Goal: Information Seeking & Learning: Learn about a topic

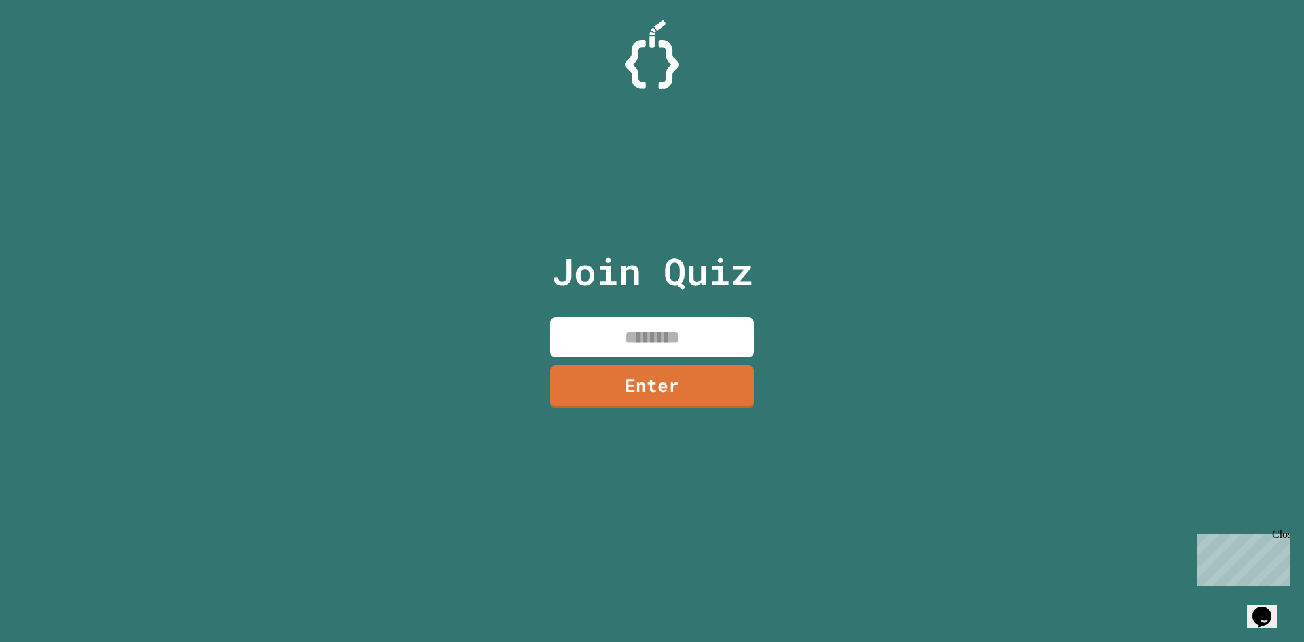
click at [602, 353] on input at bounding box center [652, 337] width 204 height 40
click at [679, 395] on link "Enter" at bounding box center [653, 385] width 190 height 45
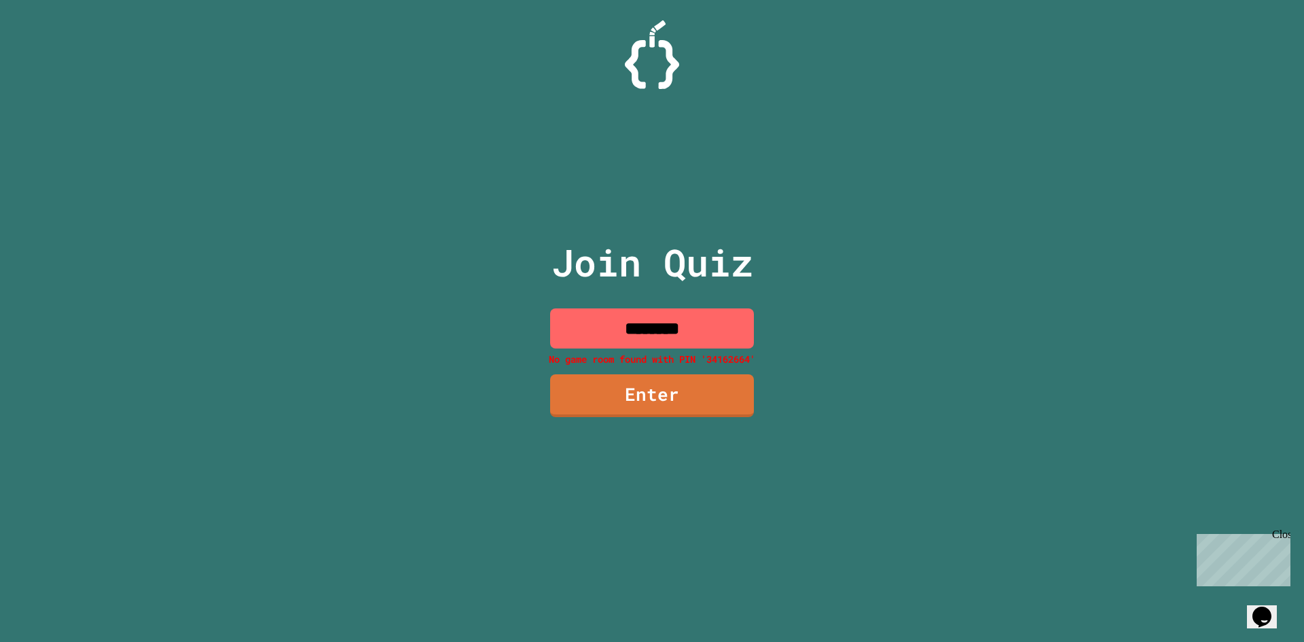
drag, startPoint x: 699, startPoint y: 323, endPoint x: 682, endPoint y: 323, distance: 17.0
click at [698, 323] on input "********" at bounding box center [652, 328] width 204 height 40
click at [654, 329] on input "********" at bounding box center [652, 328] width 204 height 40
click at [662, 329] on input "********" at bounding box center [652, 328] width 204 height 40
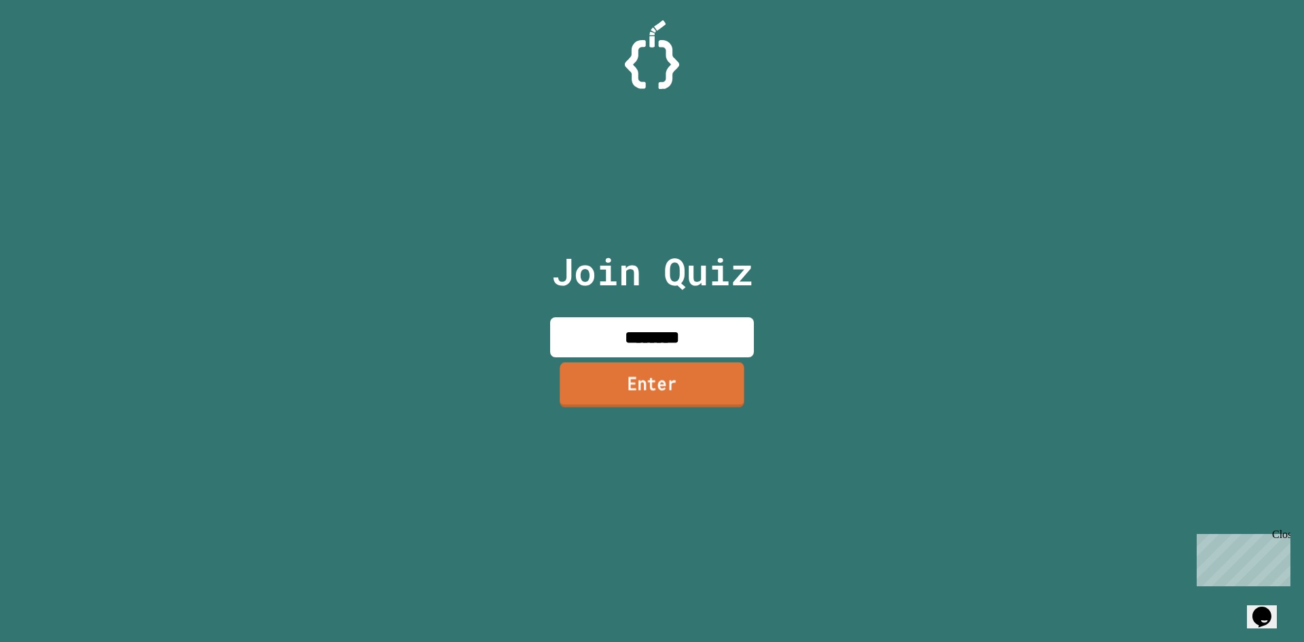
type input "********"
click at [694, 394] on link "Enter" at bounding box center [652, 384] width 185 height 45
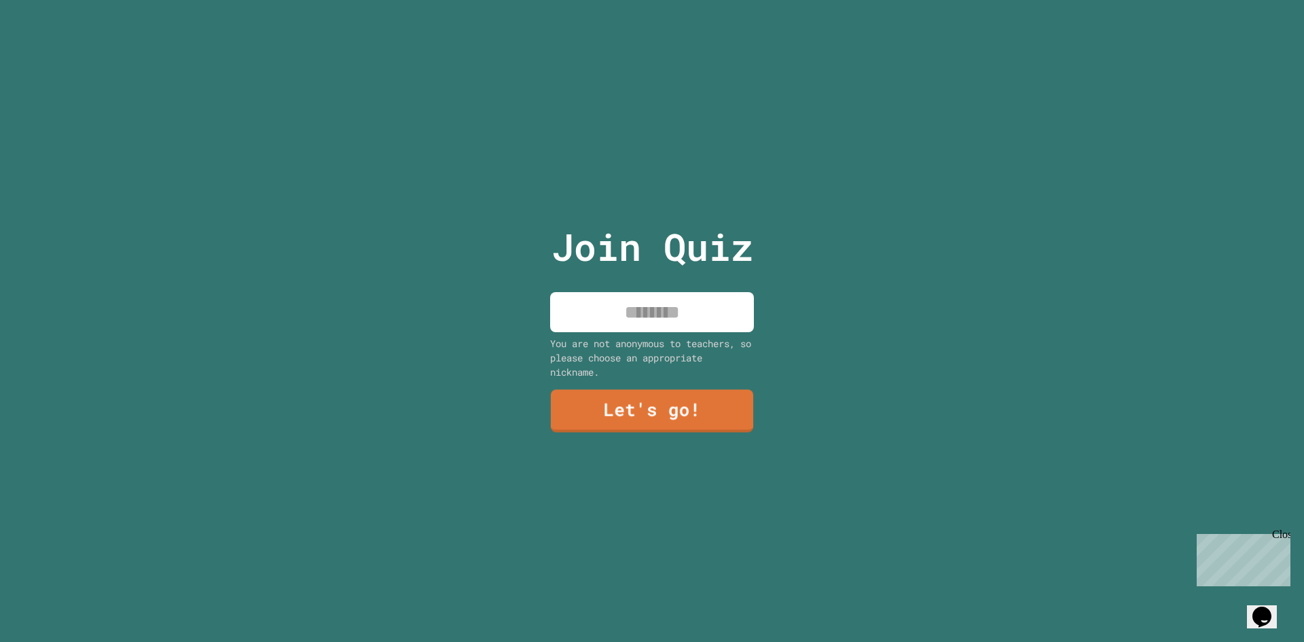
click at [663, 304] on input at bounding box center [652, 312] width 204 height 40
type input "*********"
click at [674, 397] on link "Let's go!" at bounding box center [653, 409] width 194 height 45
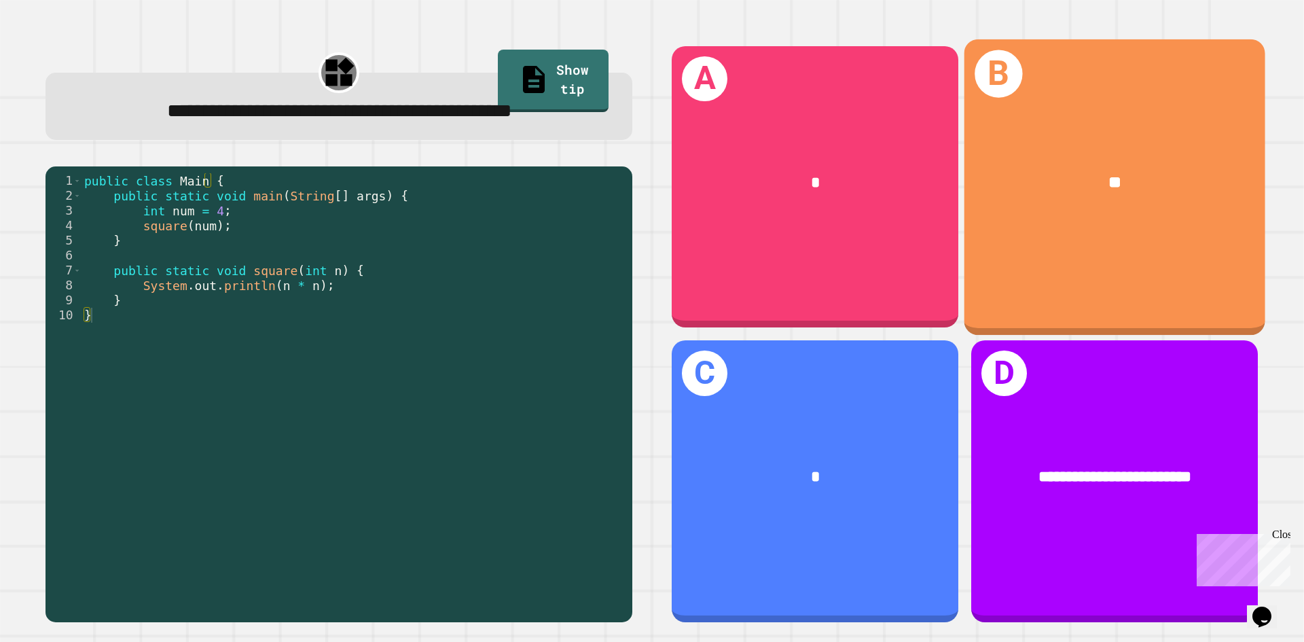
click at [1179, 244] on div "B **" at bounding box center [1115, 187] width 301 height 296
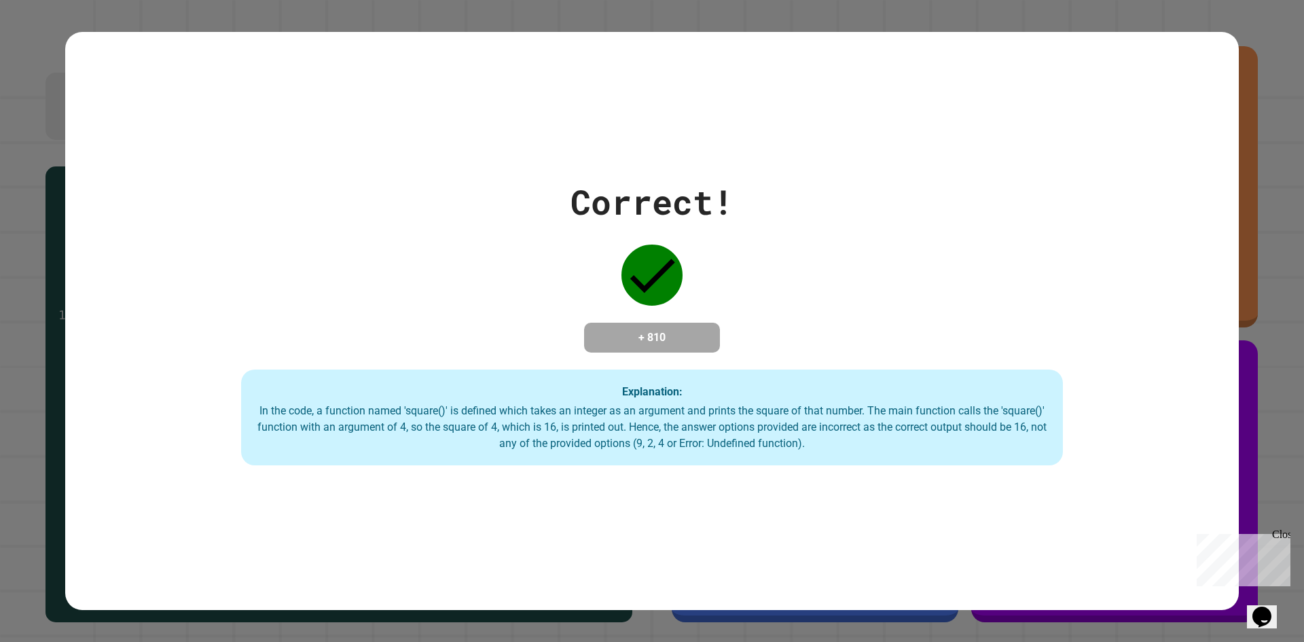
click at [768, 226] on div "Correct! + 810 Explanation: In the code, a function named 'square()' is defined…" at bounding box center [652, 321] width 1174 height 289
click at [1285, 535] on div "Close" at bounding box center [1281, 537] width 17 height 17
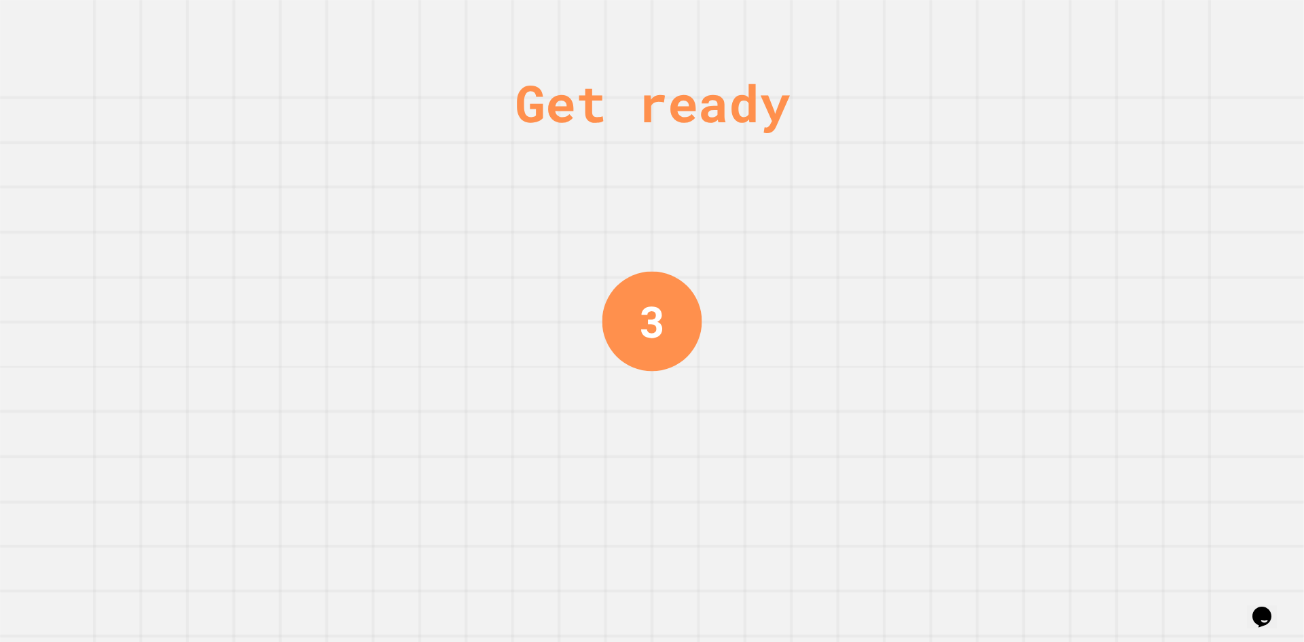
click at [656, 221] on div "Get ready 3" at bounding box center [652, 321] width 102 height 642
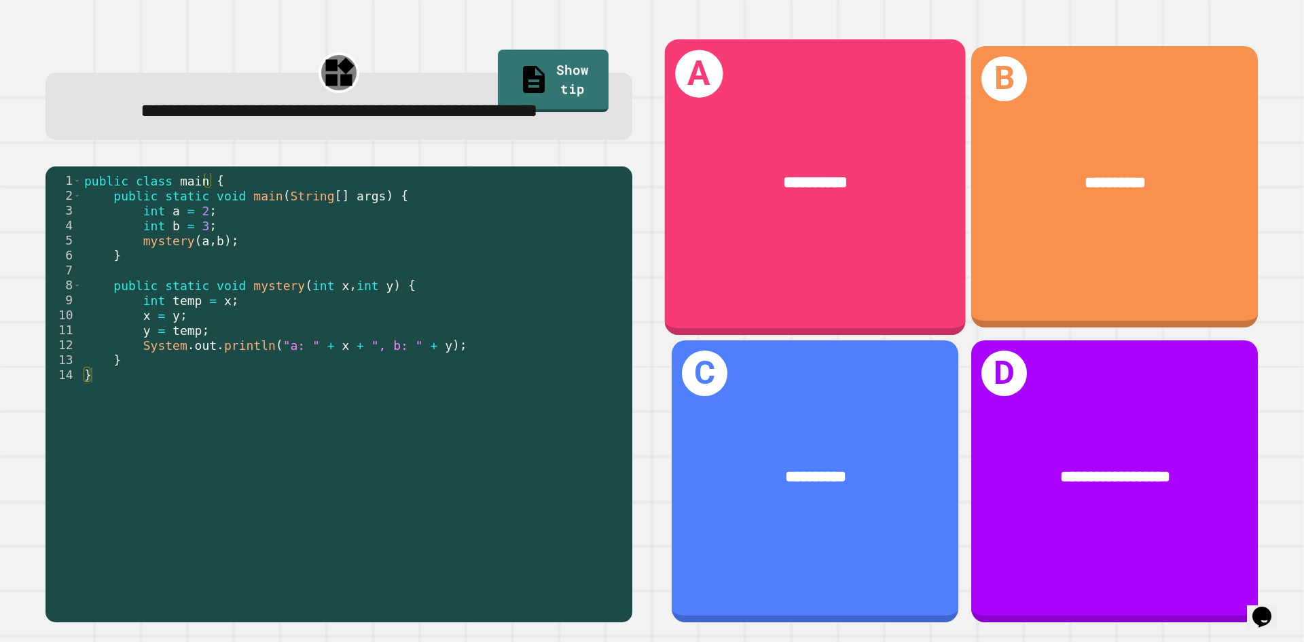
click at [847, 245] on div "**********" at bounding box center [815, 187] width 301 height 296
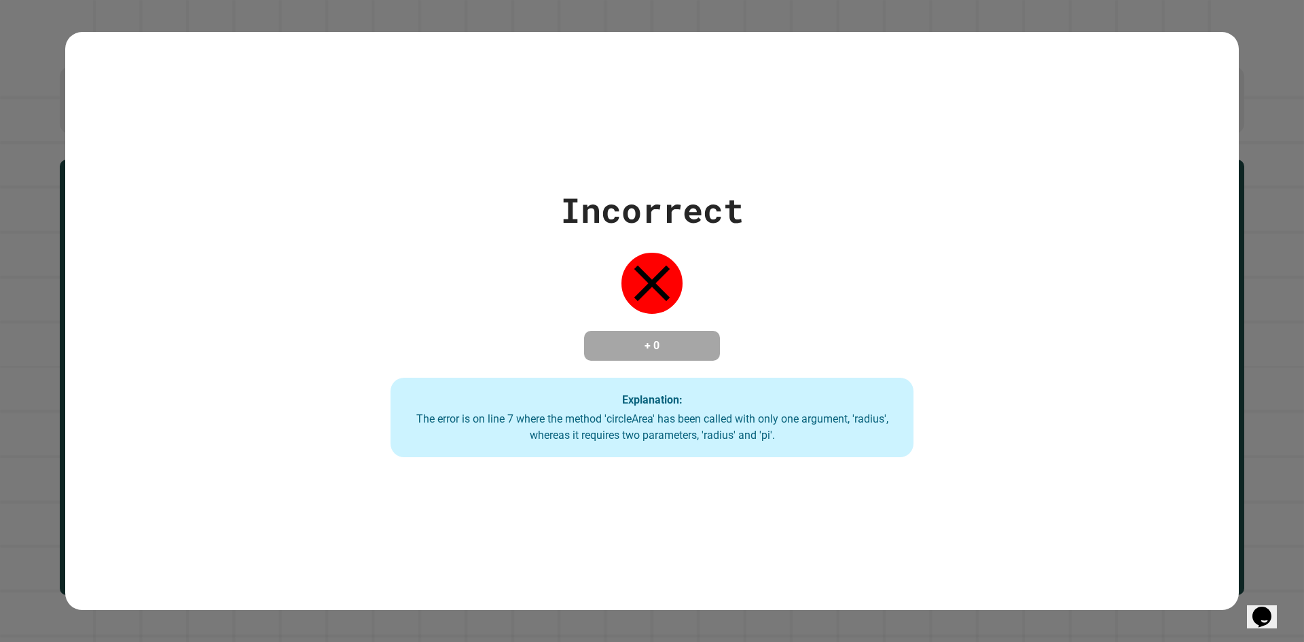
click at [664, 414] on div "The error is on line 7 where the method 'circleArea' has been called with only …" at bounding box center [652, 427] width 496 height 33
drag, startPoint x: 674, startPoint y: 434, endPoint x: 615, endPoint y: 421, distance: 60.6
click at [616, 421] on div "The error is on line 7 where the method 'circleArea' has been called with only …" at bounding box center [652, 427] width 496 height 33
click at [615, 421] on div "The error is on line 7 where the method 'circleArea' has been called with only …" at bounding box center [652, 427] width 496 height 33
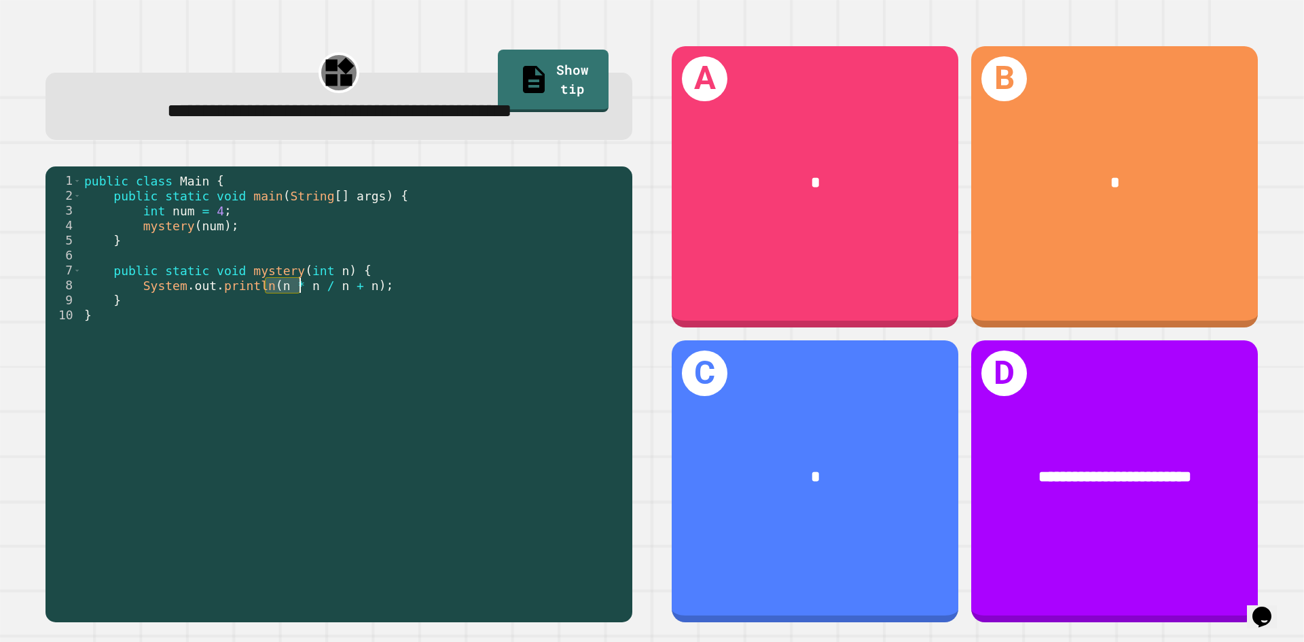
drag, startPoint x: 265, startPoint y: 318, endPoint x: 299, endPoint y: 319, distance: 34.0
click at [299, 319] on div "public class Main { public static void main ( String [ ] args ) { int num = 4 ;…" at bounding box center [354, 375] width 544 height 404
click at [285, 361] on div "public class Main { public static void main ( String [ ] args ) { int num = 4 ;…" at bounding box center [354, 375] width 544 height 404
drag, startPoint x: 300, startPoint y: 324, endPoint x: 267, endPoint y: 321, distance: 32.8
click at [267, 321] on div "public class Main { public static void main ( String [ ] args ) { int num = 4 ;…" at bounding box center [354, 375] width 544 height 404
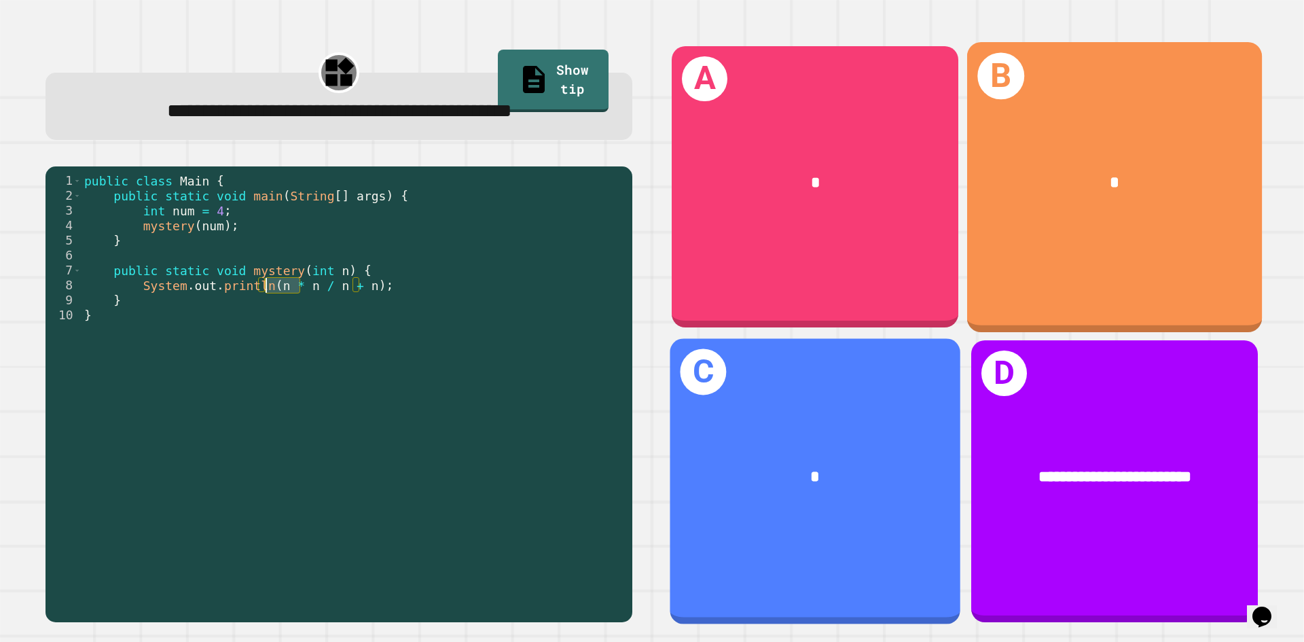
click at [1118, 217] on div "*" at bounding box center [1114, 184] width 295 height 90
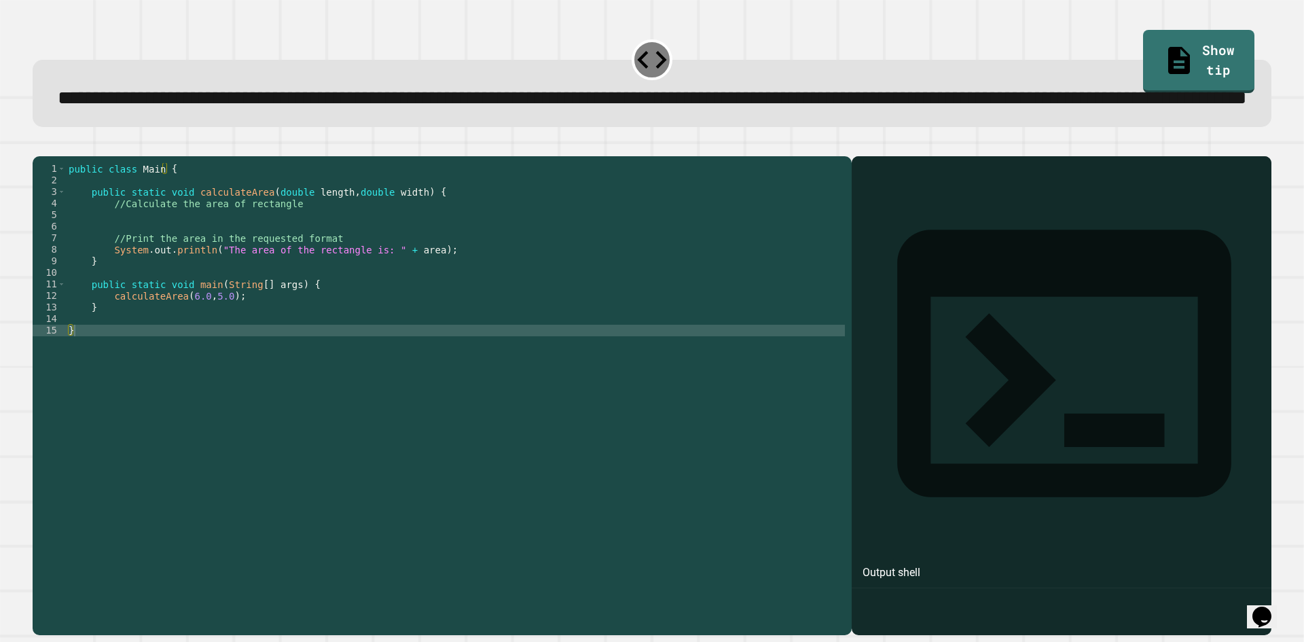
click at [190, 376] on div "public class Main { public static void calculateArea ( double length , double w…" at bounding box center [455, 365] width 779 height 404
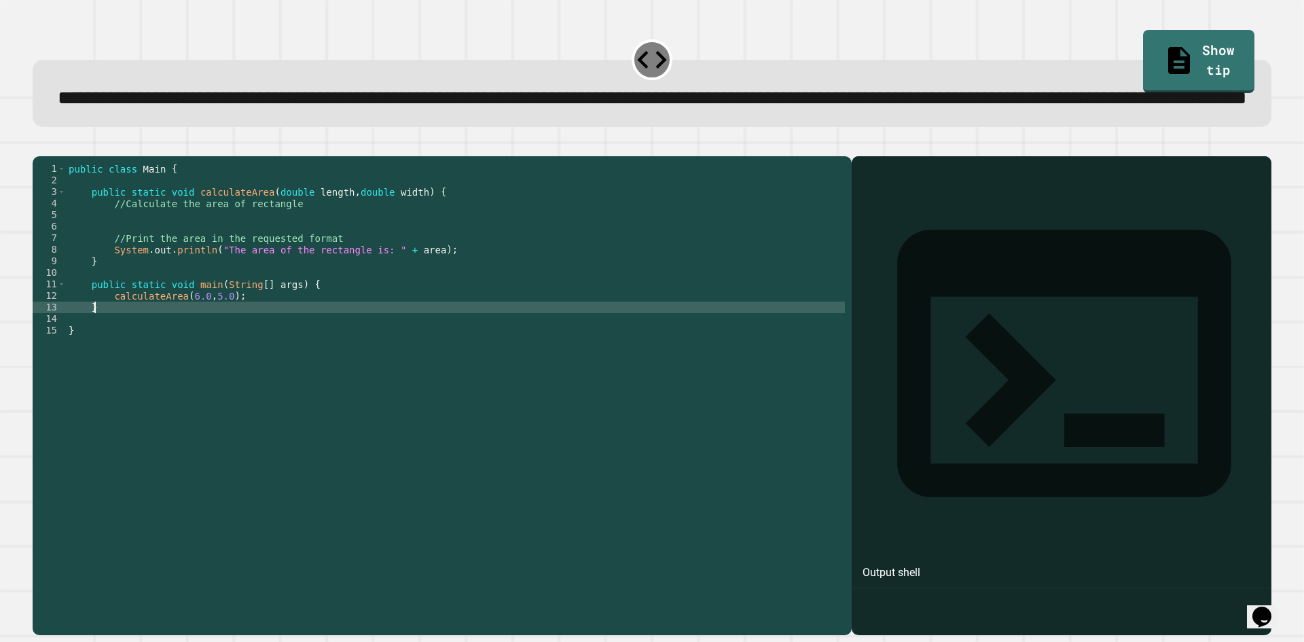
click at [179, 357] on div "public class Main { public static void calculateArea ( double length , double w…" at bounding box center [455, 365] width 779 height 404
click at [243, 351] on div "public class Main { public static void calculateArea ( double length , double w…" at bounding box center [455, 365] width 779 height 404
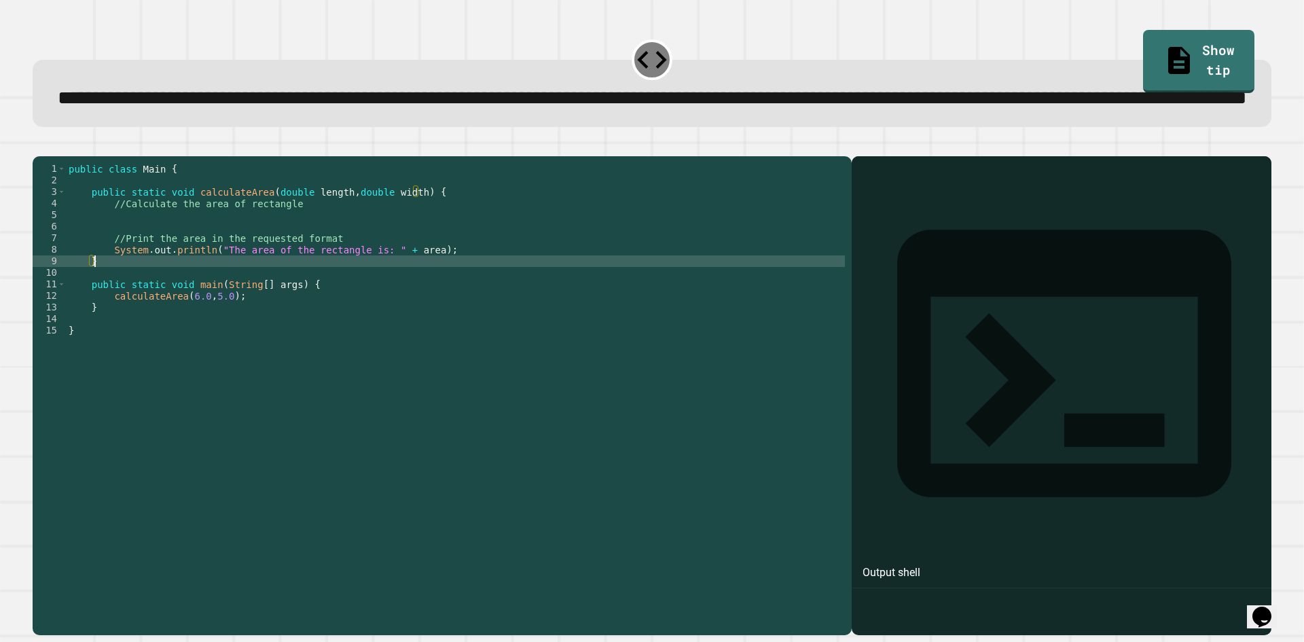
click at [254, 313] on div "public class Main { public static void calculateArea ( double length , double w…" at bounding box center [455, 365] width 779 height 404
click at [230, 272] on div "public class Main { public static void calculateArea ( double length , double w…" at bounding box center [455, 365] width 779 height 404
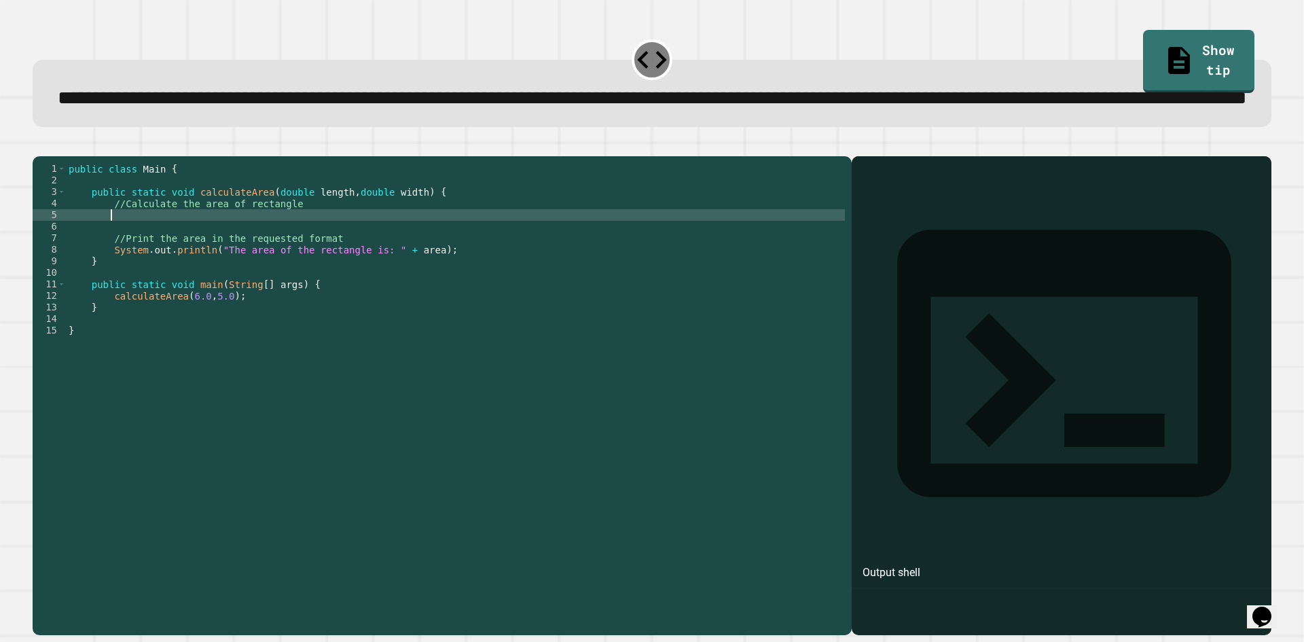
type textarea "*"
type textarea "**********"
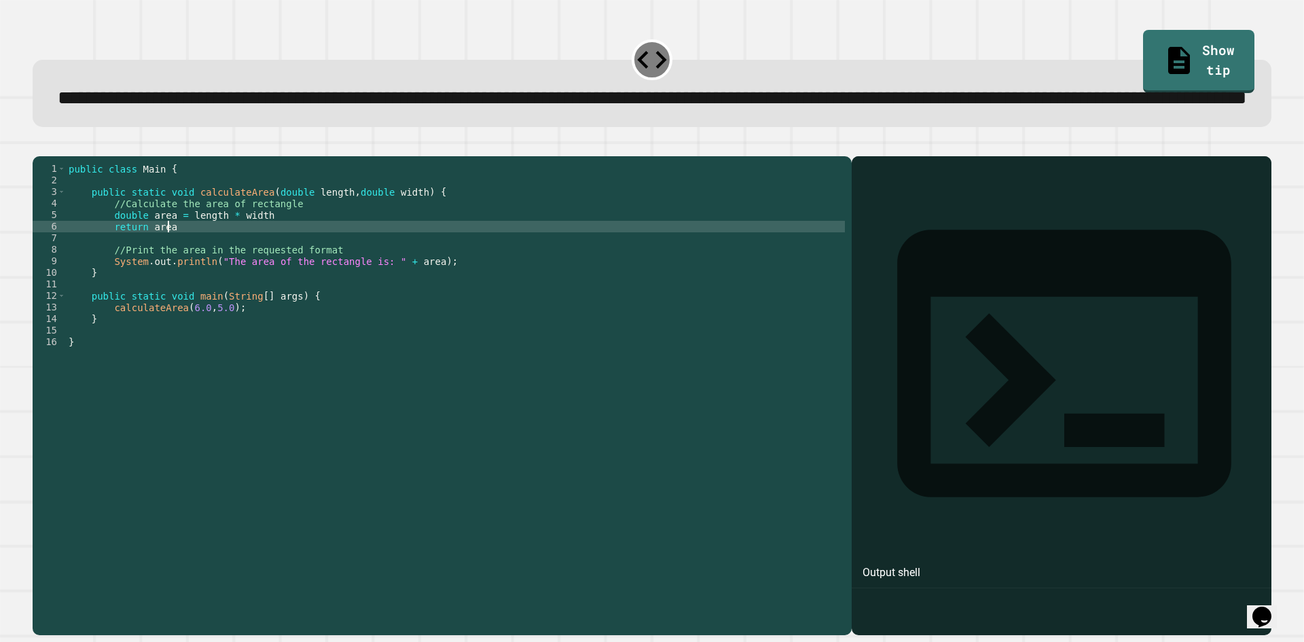
scroll to position [0, 6]
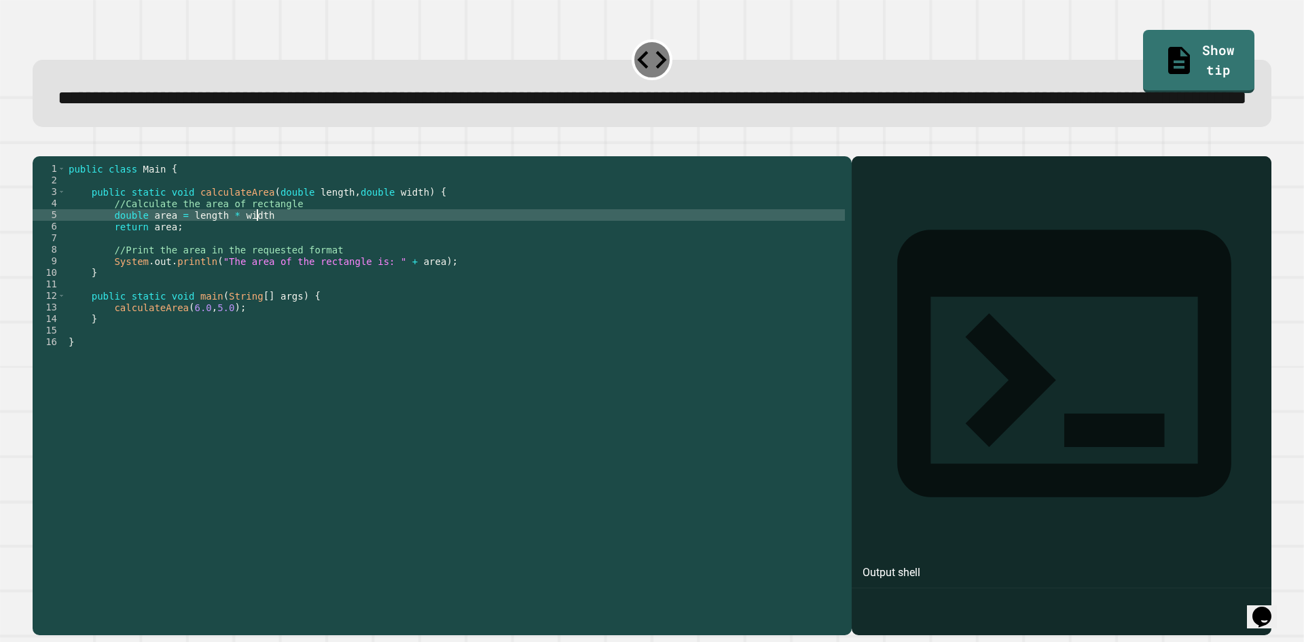
click at [283, 268] on div "public class Main { public static void calculateArea ( double length , double w…" at bounding box center [455, 365] width 779 height 404
click at [39, 145] on button "button" at bounding box center [39, 145] width 0 height 0
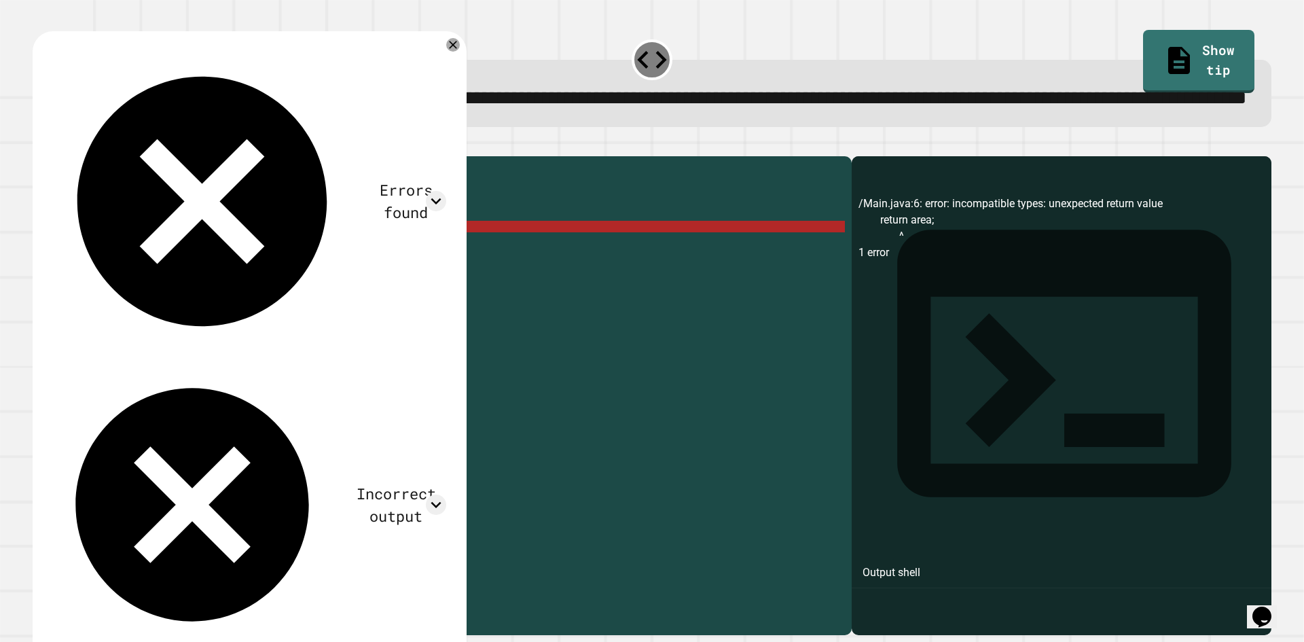
scroll to position [0, 7]
click at [189, 277] on div "public class Main { public static void calculateArea ( double length , double w…" at bounding box center [455, 365] width 779 height 404
click at [168, 282] on div "public class Main { public static void calculateArea ( double length , double w…" at bounding box center [455, 365] width 779 height 404
drag, startPoint x: 168, startPoint y: 282, endPoint x: 149, endPoint y: 282, distance: 19.0
click at [149, 282] on div "public class Main { public static void calculateArea ( double length , double w…" at bounding box center [455, 365] width 779 height 404
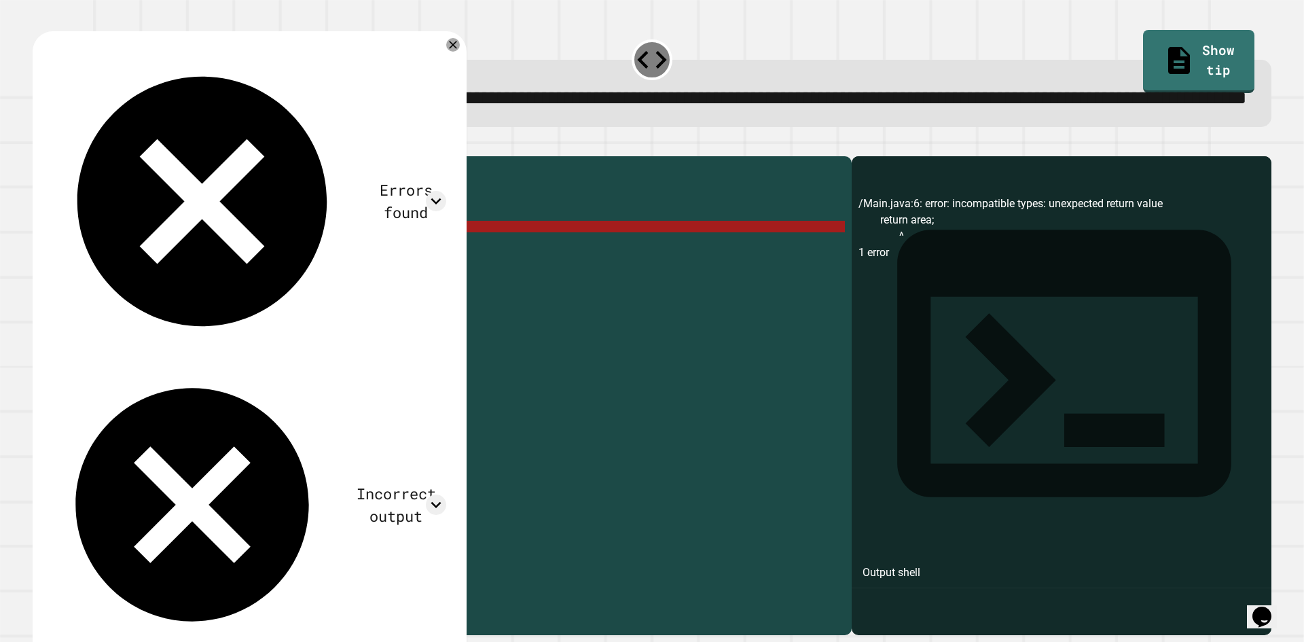
click at [149, 282] on div "public class Main { public static void calculateArea ( double length , double w…" at bounding box center [455, 353] width 779 height 381
drag, startPoint x: 215, startPoint y: 279, endPoint x: 110, endPoint y: 281, distance: 104.6
click at [110, 281] on div "public class Main { public static void calculateArea ( double length , double w…" at bounding box center [455, 365] width 779 height 404
type textarea "*"
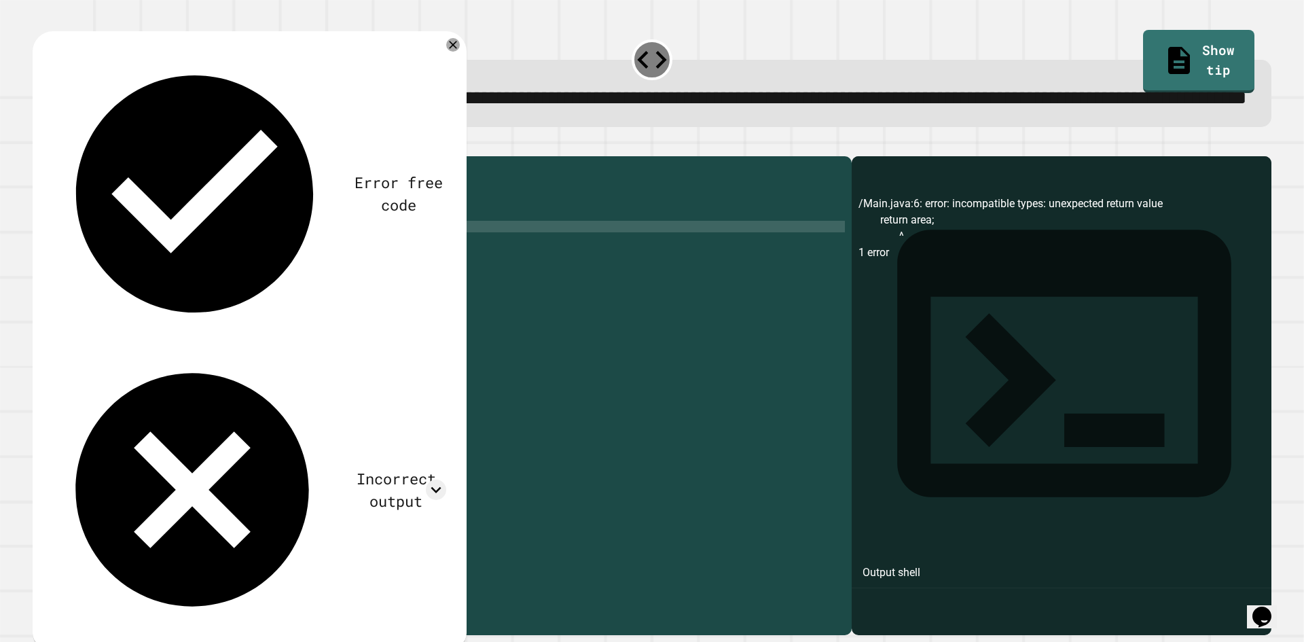
scroll to position [0, 2]
click at [39, 145] on icon "button" at bounding box center [39, 145] width 0 height 0
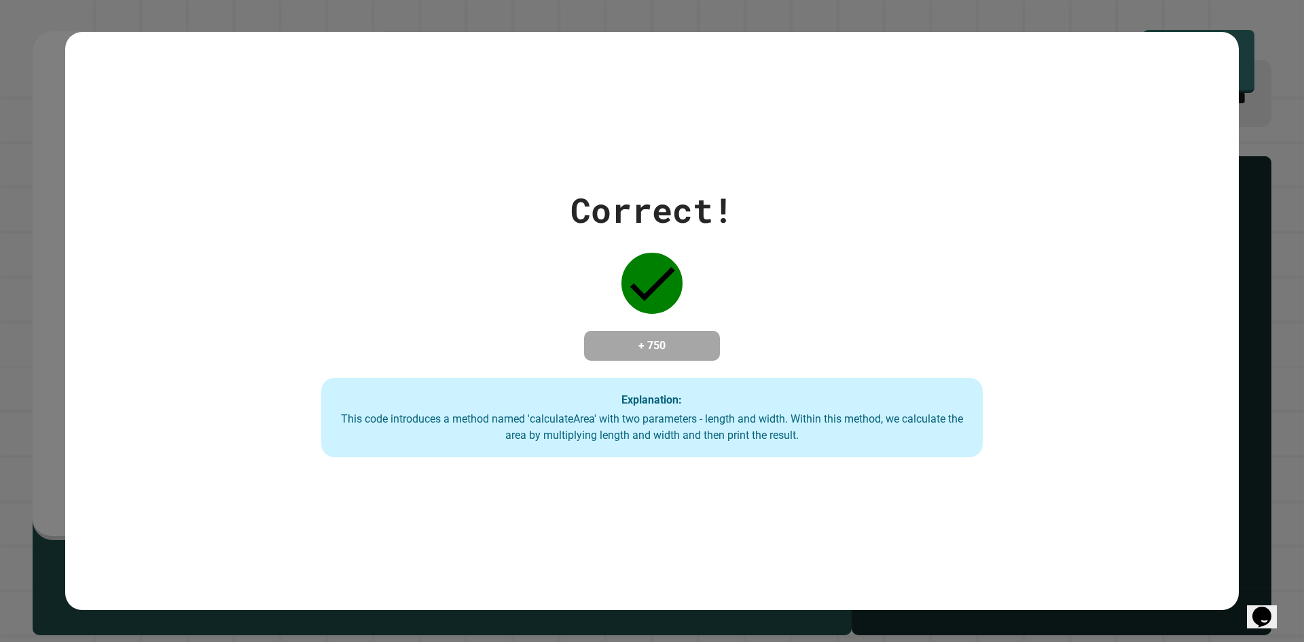
click at [657, 158] on div "Correct! + 750 Explanation: This code introduces a method named 'calculateArea'…" at bounding box center [652, 321] width 1174 height 578
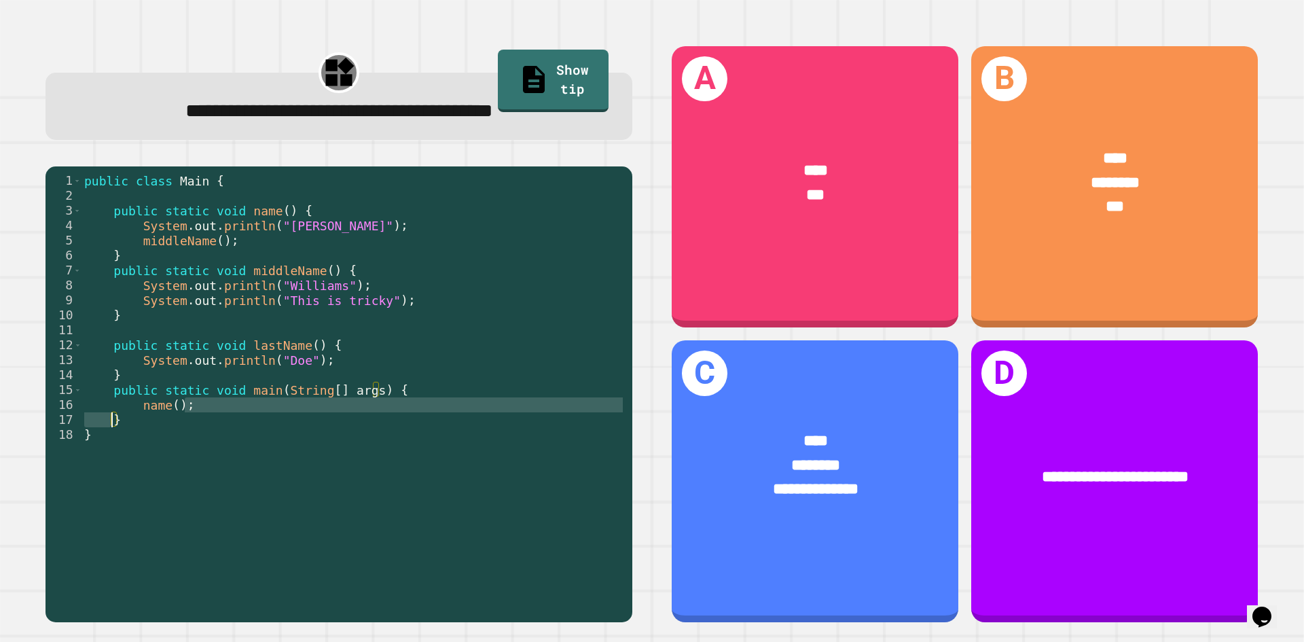
drag, startPoint x: 196, startPoint y: 408, endPoint x: 109, endPoint y: 416, distance: 87.3
click at [109, 416] on div "public class Main { public static void name ( ) { System . out . println ( "[PE…" at bounding box center [354, 389] width 544 height 433
click at [205, 466] on div "public class Main { public static void name ( ) { System . out . println ( "[PE…" at bounding box center [354, 389] width 544 height 433
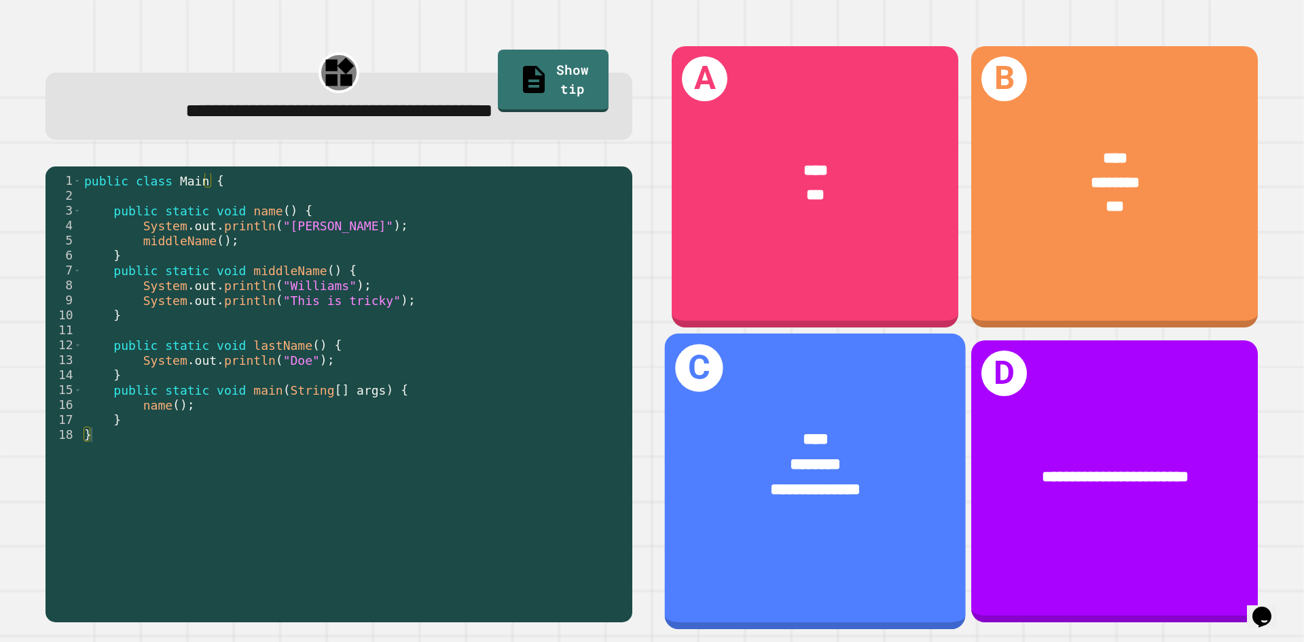
click at [849, 452] on div "********" at bounding box center [815, 464] width 234 height 25
